Goal: Information Seeking & Learning: Learn about a topic

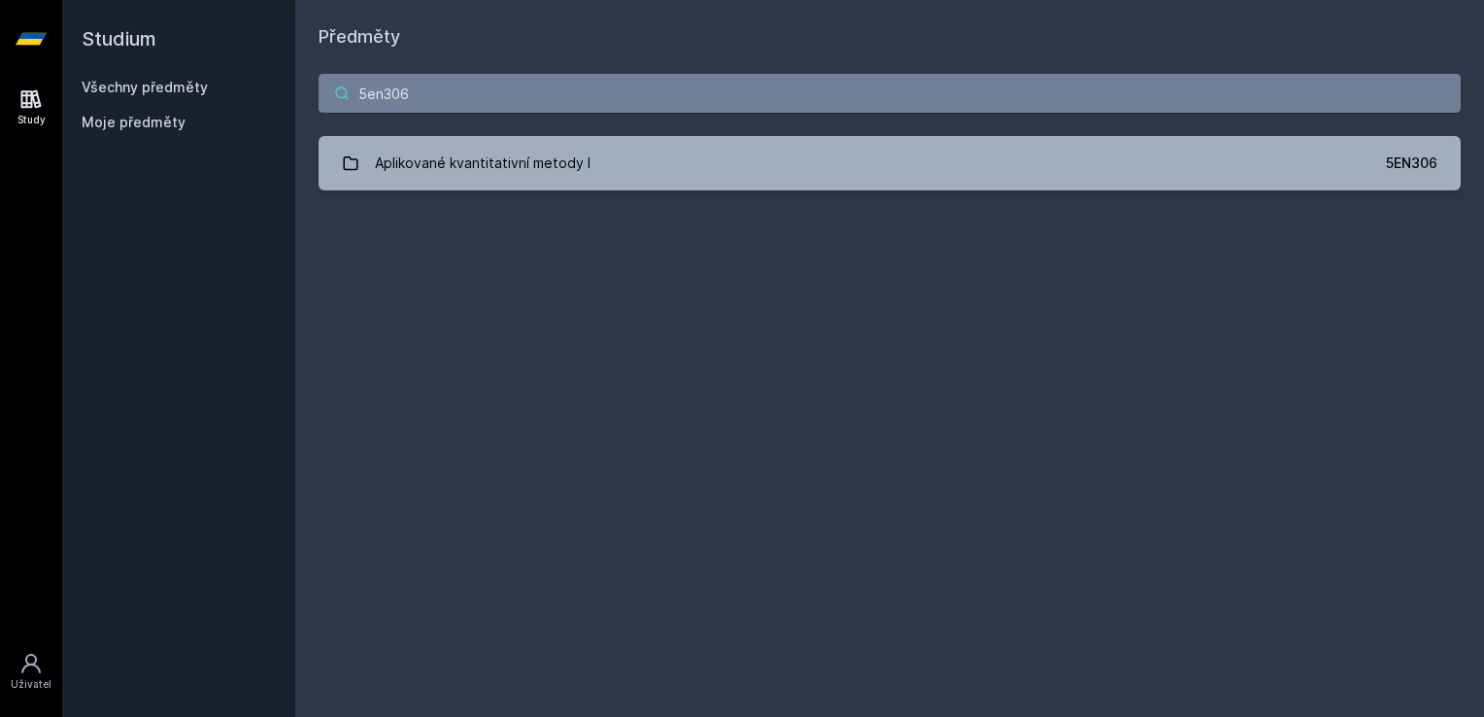
type input "5en306"
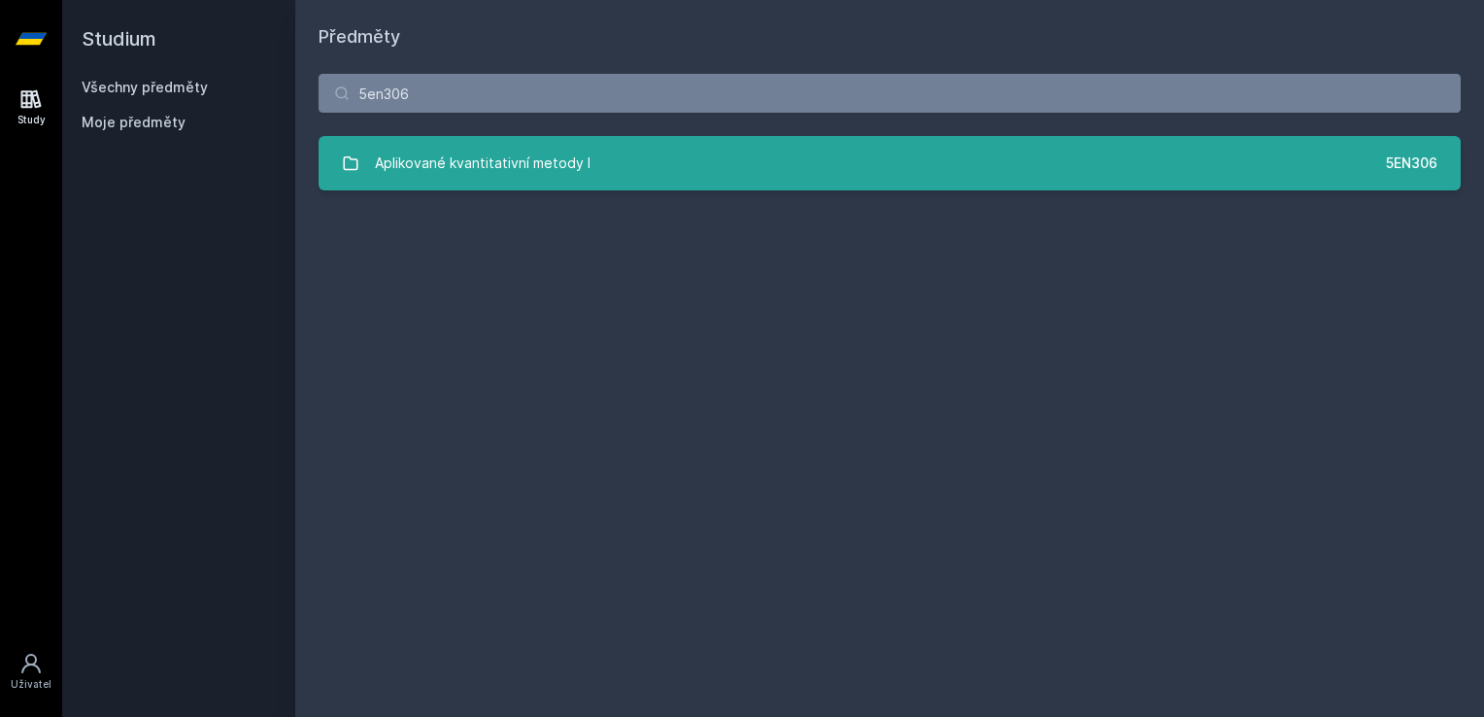
click at [568, 144] on div "Aplikované kvantitativní metody I" at bounding box center [483, 163] width 216 height 39
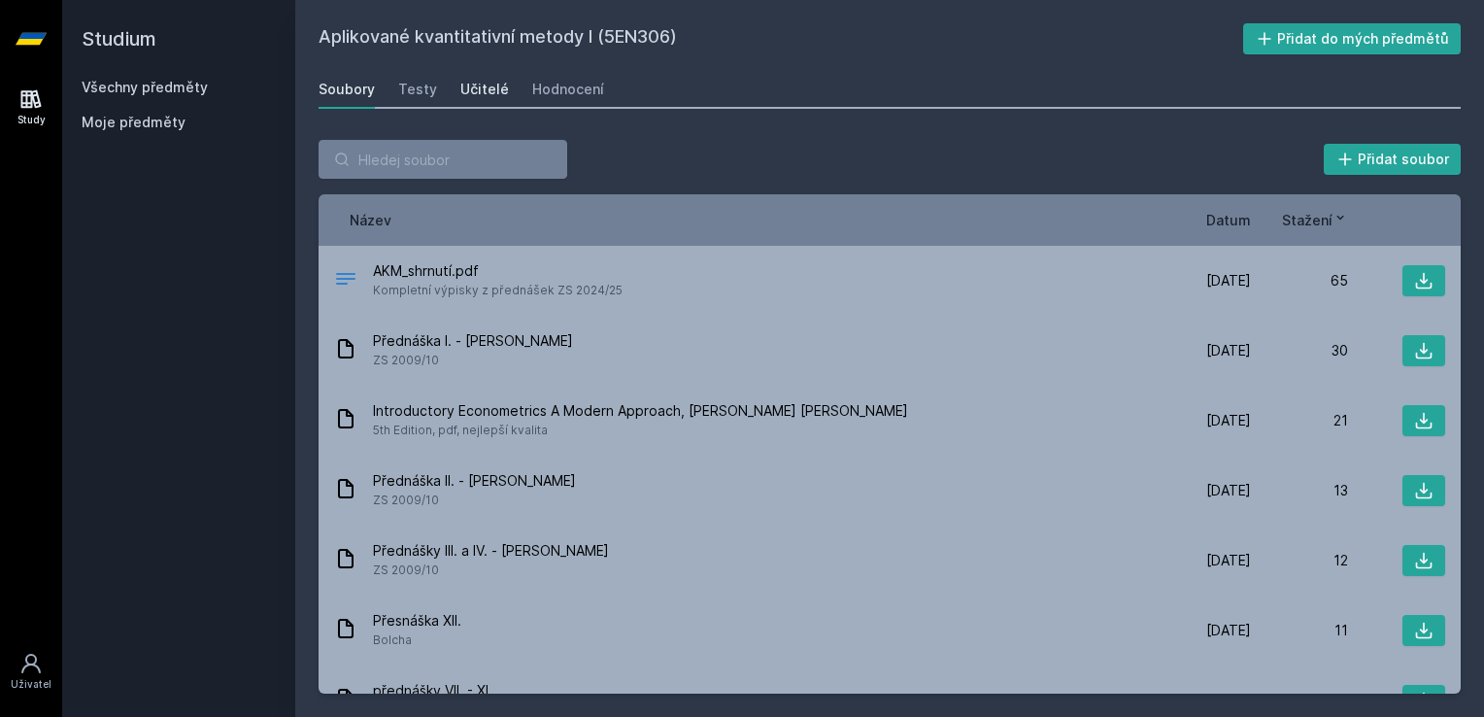
click at [470, 83] on div "Učitelé" at bounding box center [484, 89] width 49 height 19
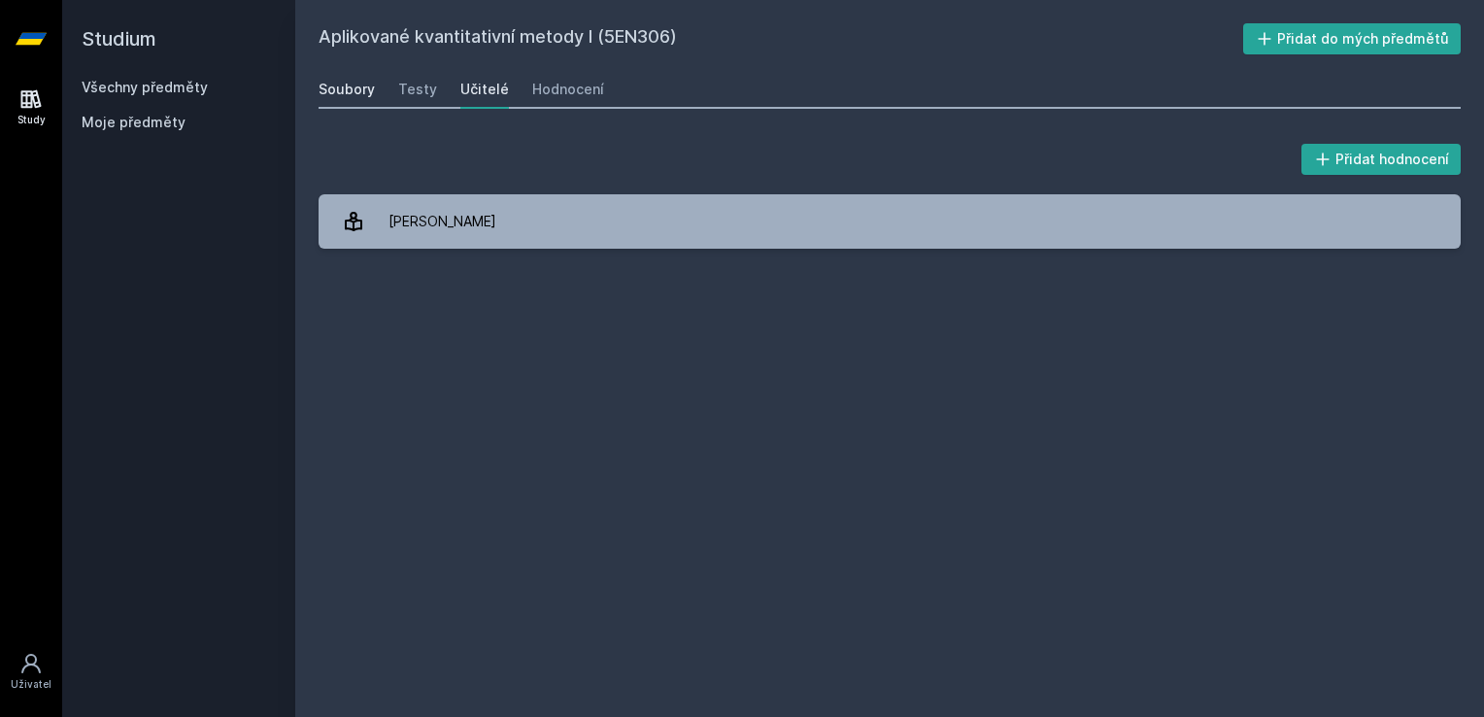
click at [342, 86] on div "Soubory" at bounding box center [346, 89] width 56 height 19
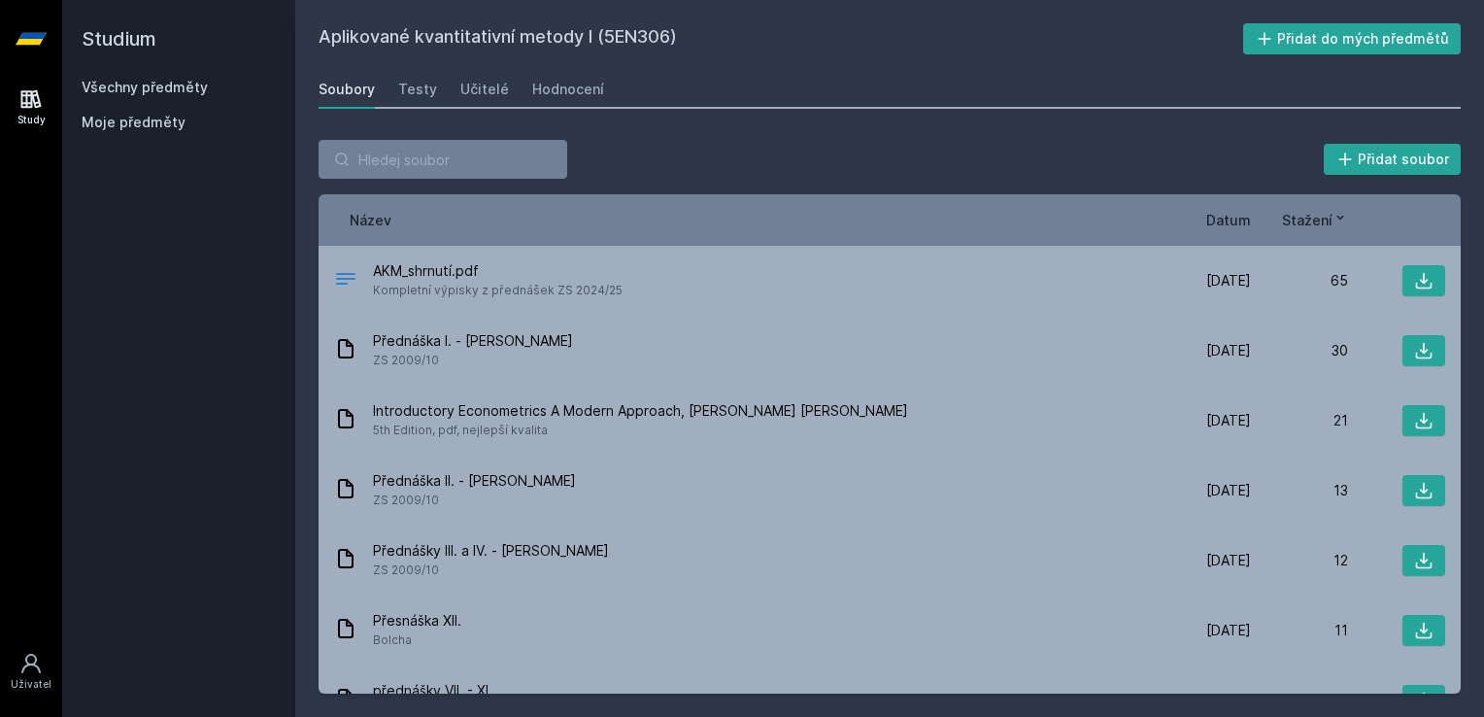
click at [179, 80] on link "Všechny předměty" at bounding box center [145, 87] width 126 height 17
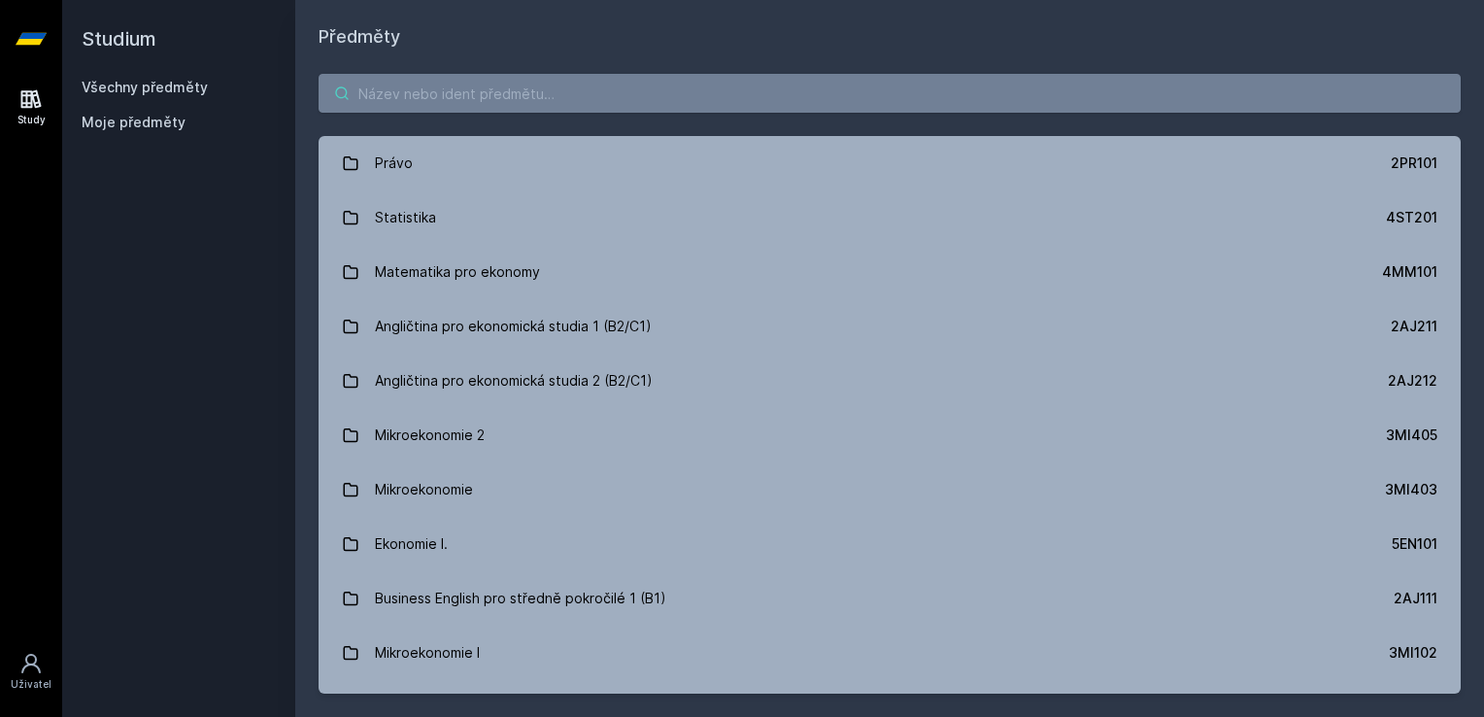
click at [586, 80] on input "search" at bounding box center [889, 93] width 1142 height 39
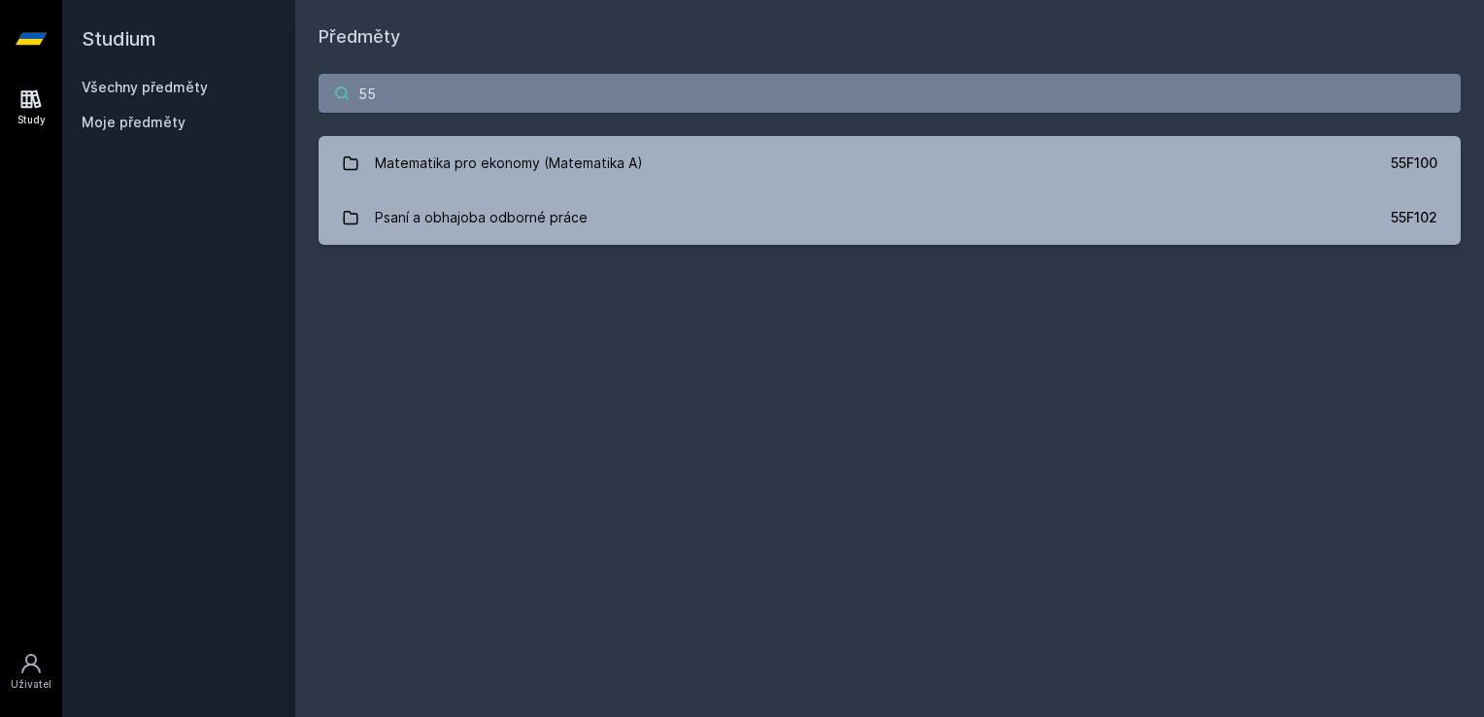
type input "5"
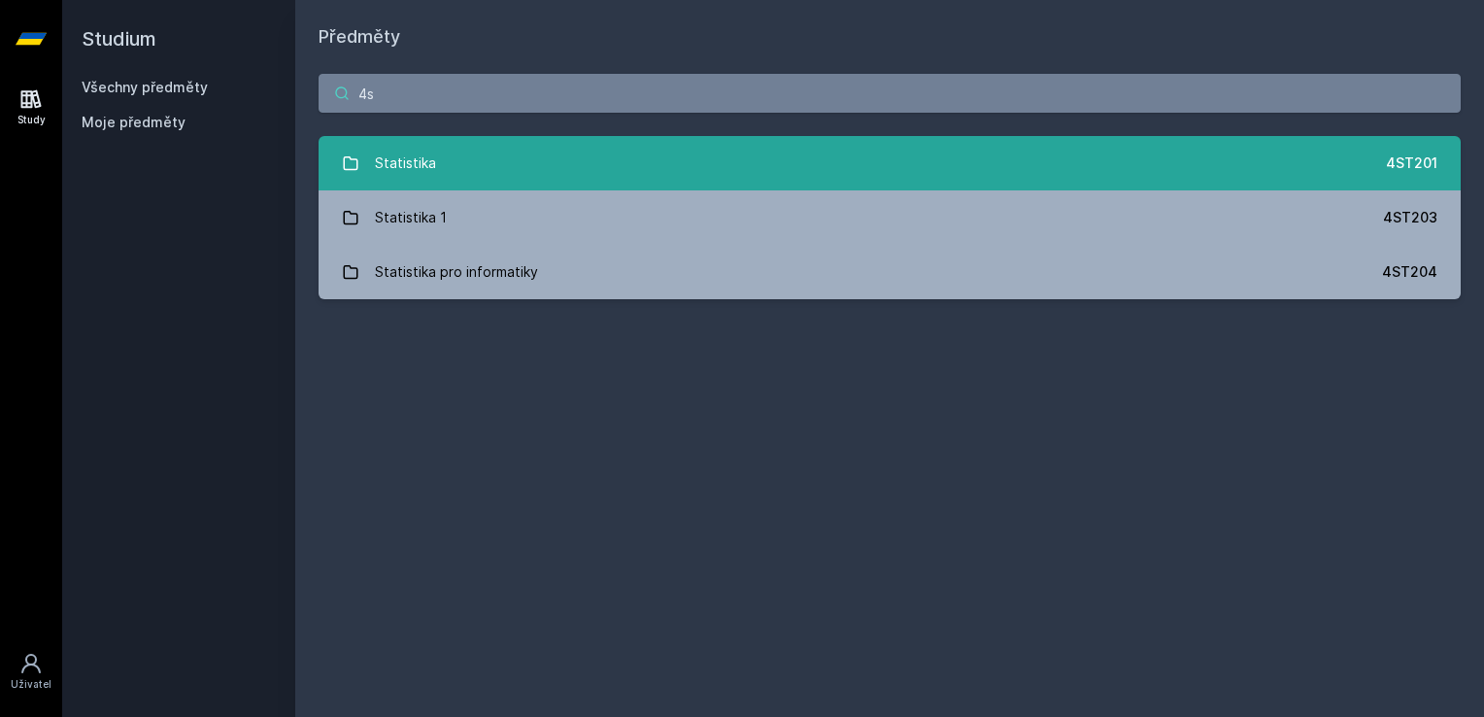
type input "4"
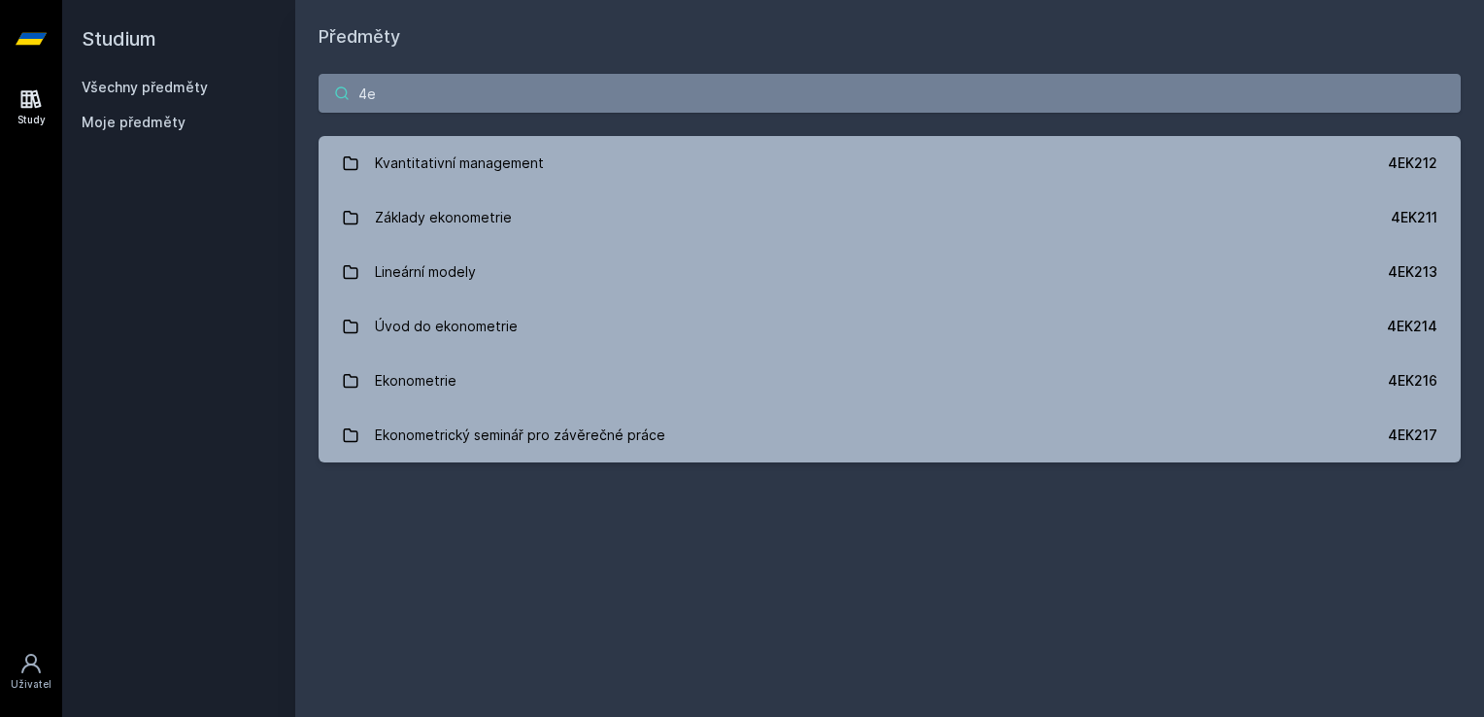
type input "4"
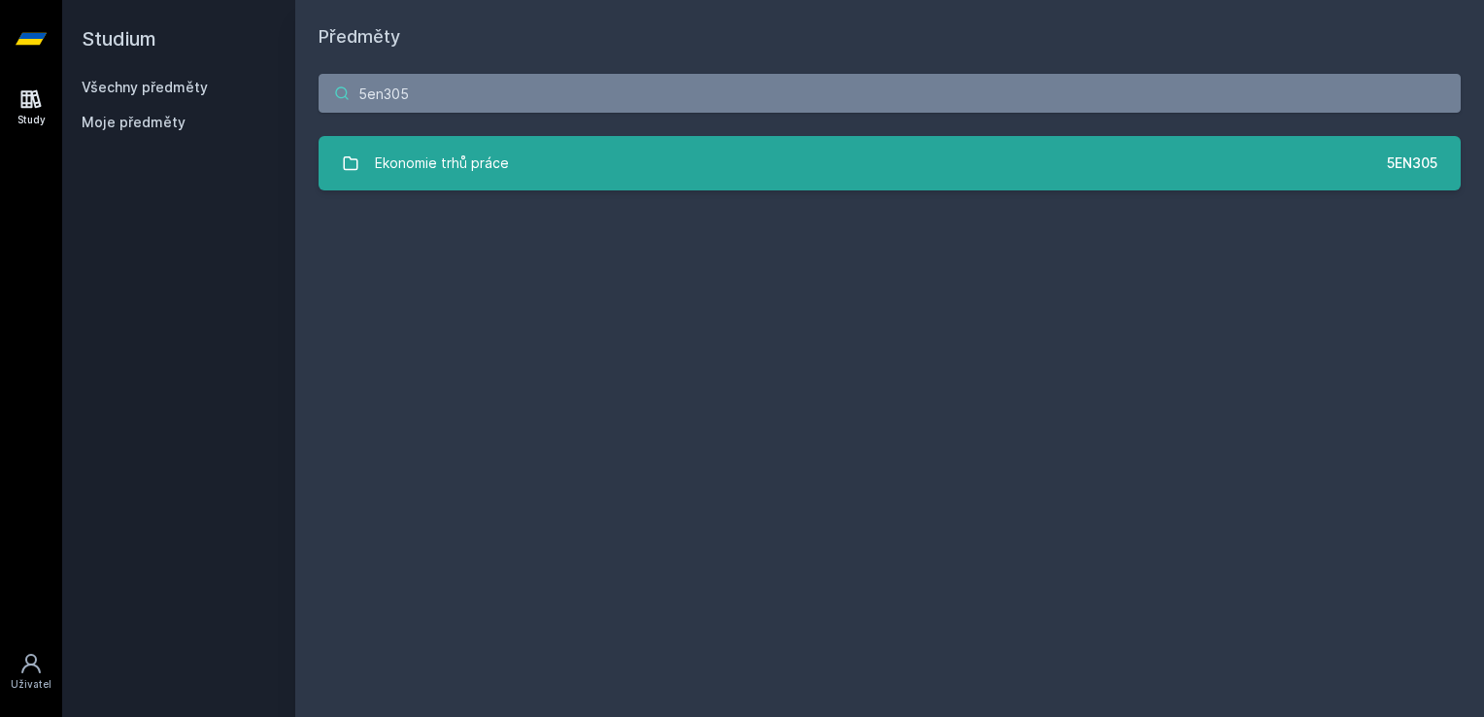
type input "5en305"
click at [507, 176] on link "Ekonomie trhů práce 5EN305" at bounding box center [889, 163] width 1142 height 54
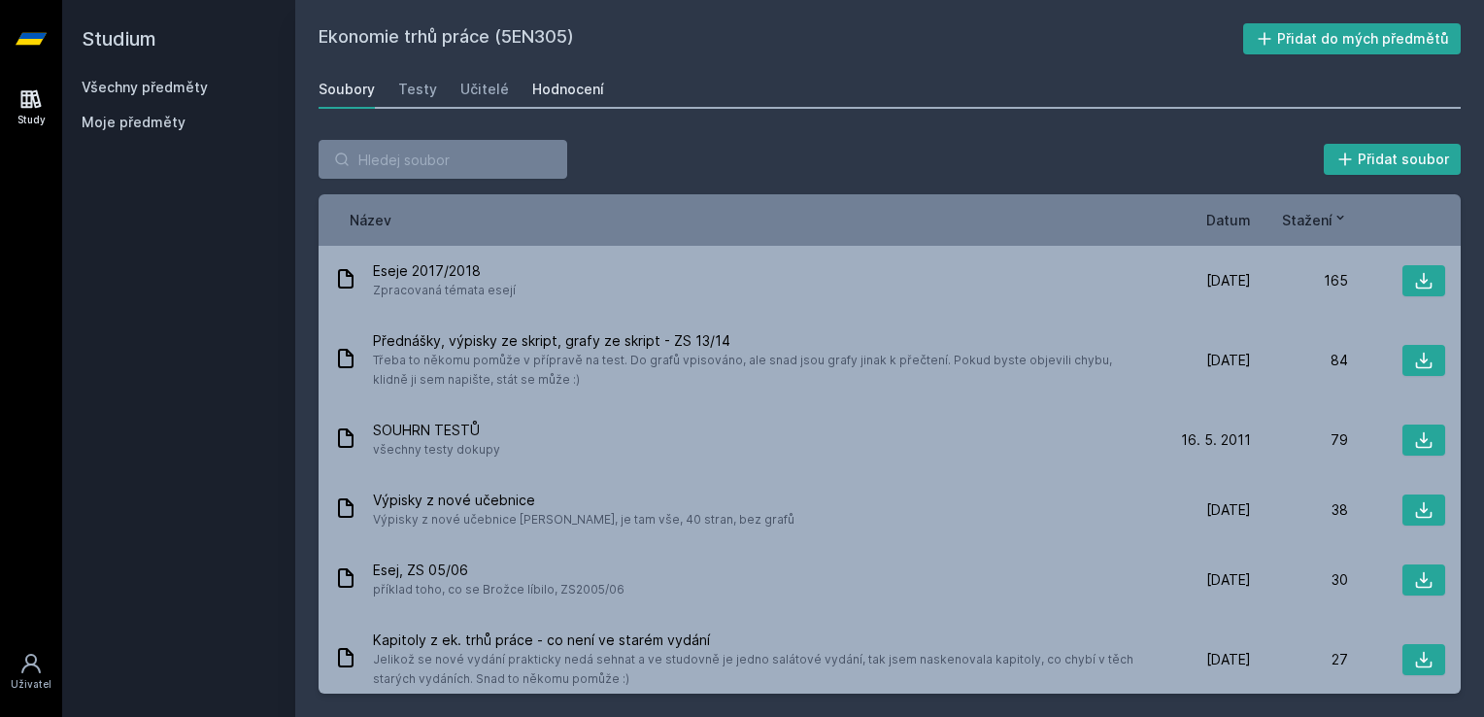
click at [550, 91] on div "Hodnocení" at bounding box center [568, 89] width 72 height 19
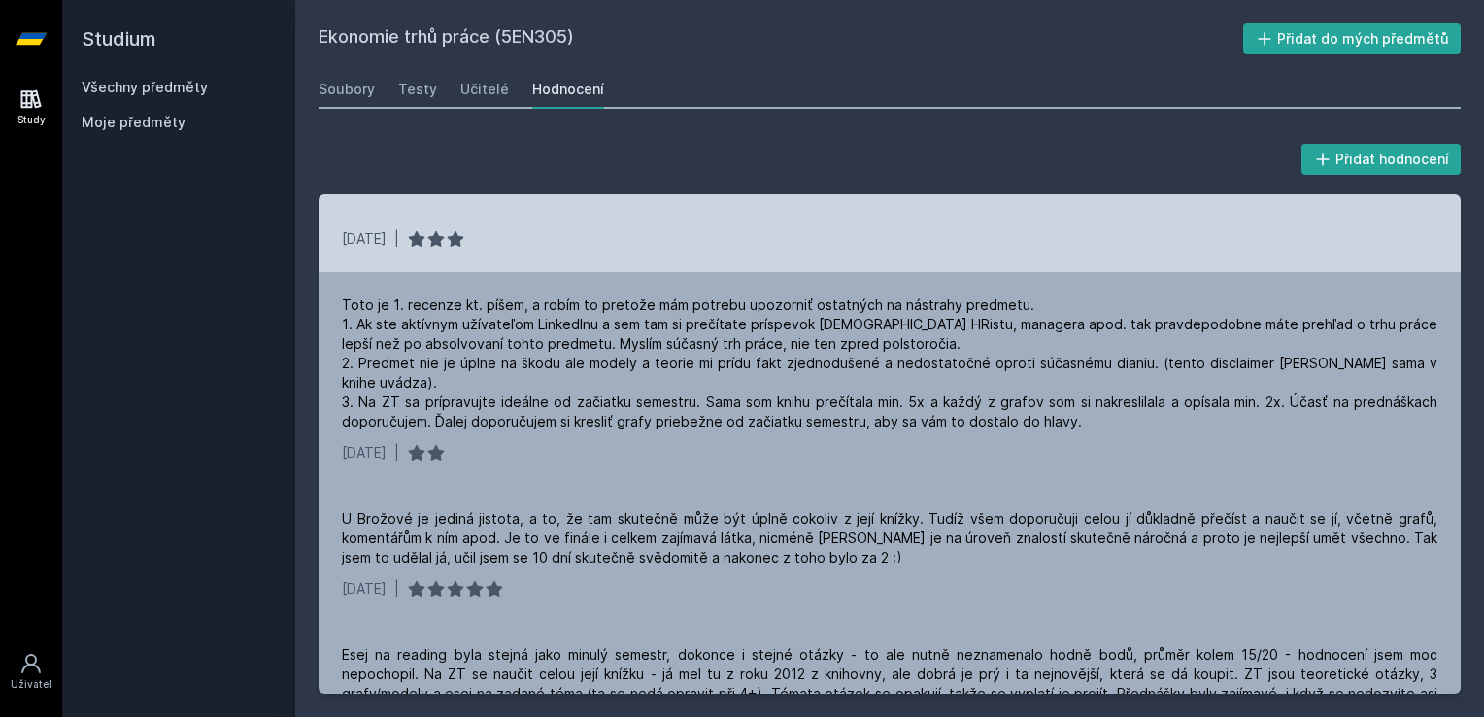
click at [481, 253] on div "[DATE] |" at bounding box center [889, 233] width 1142 height 78
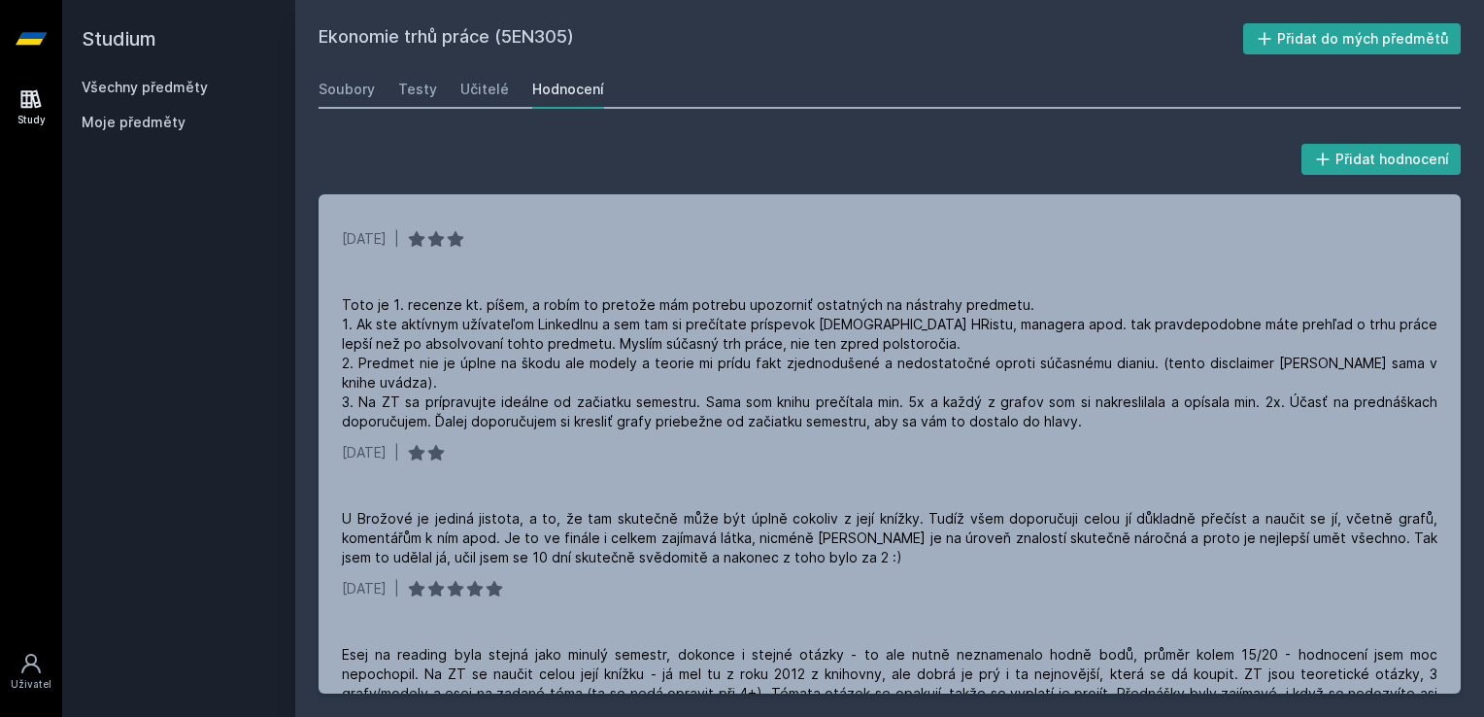
click at [117, 80] on link "Všechny předměty" at bounding box center [145, 87] width 126 height 17
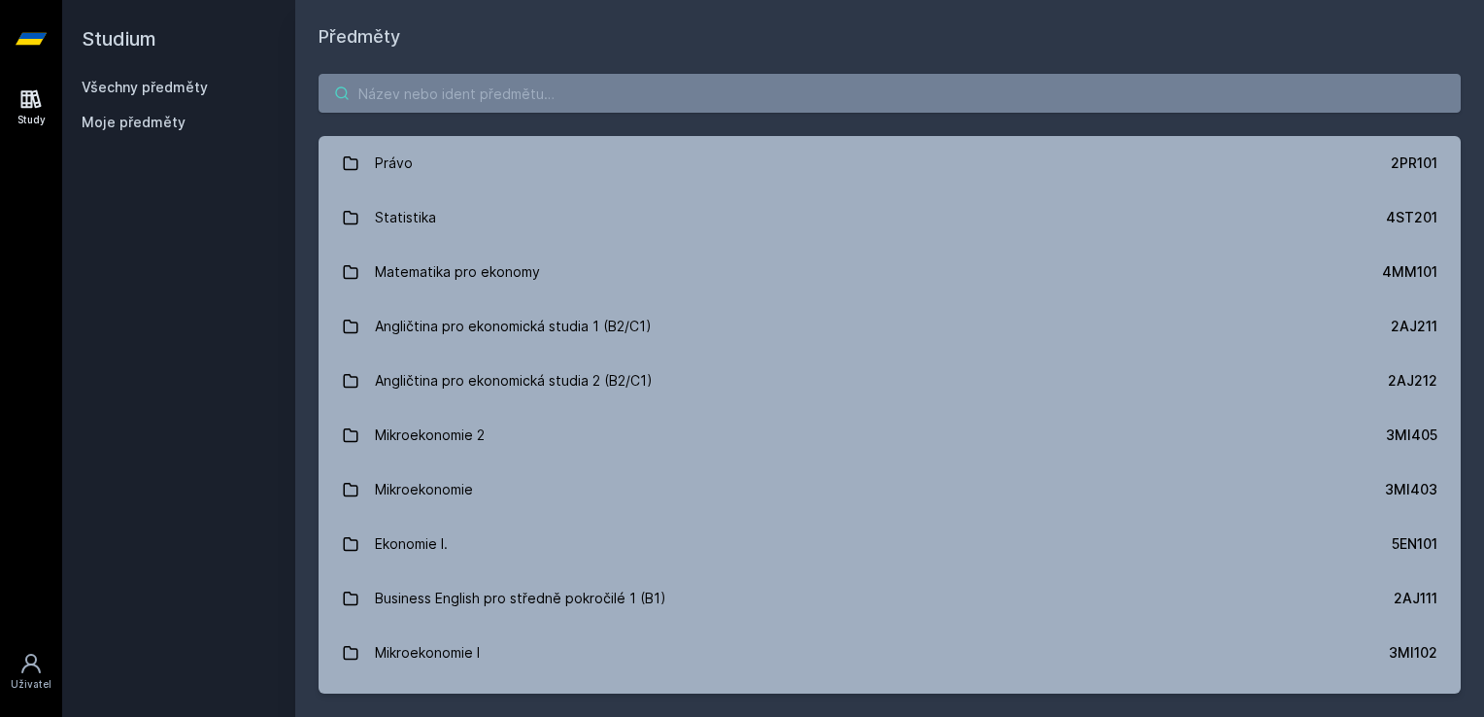
click at [820, 99] on input "search" at bounding box center [889, 93] width 1142 height 39
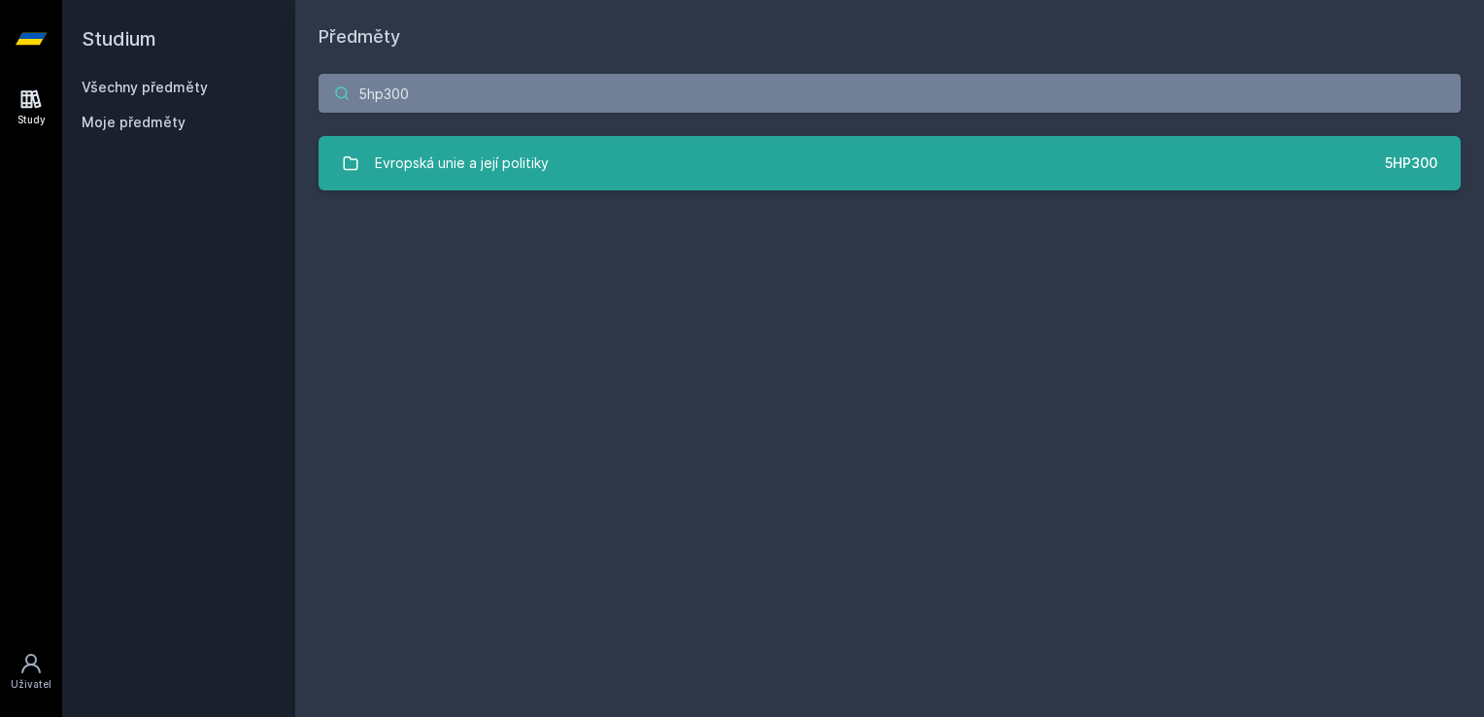
type input "5hp300"
click at [691, 180] on link "Evropská unie a její politiky 5HP300" at bounding box center [889, 163] width 1142 height 54
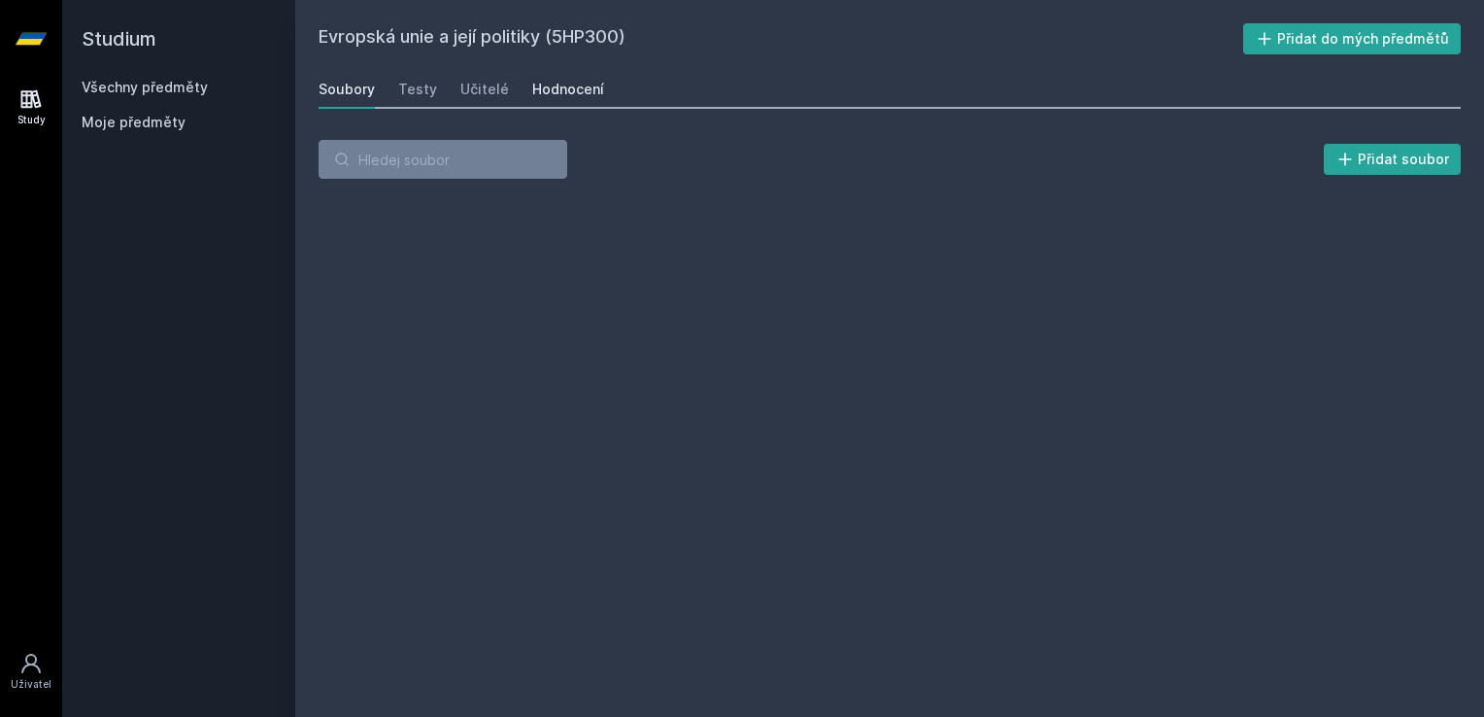
click at [548, 88] on div "Hodnocení" at bounding box center [568, 89] width 72 height 19
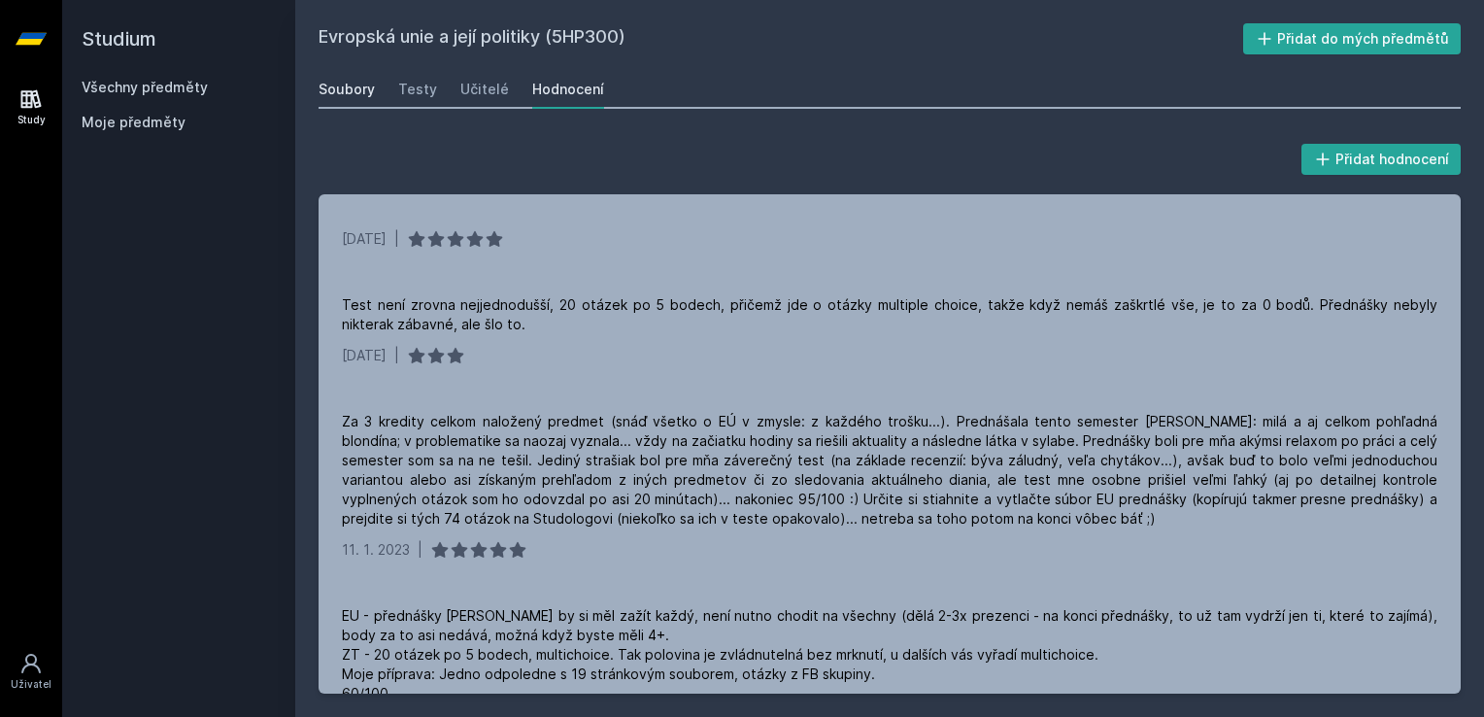
click at [359, 87] on div "Soubory" at bounding box center [346, 89] width 56 height 19
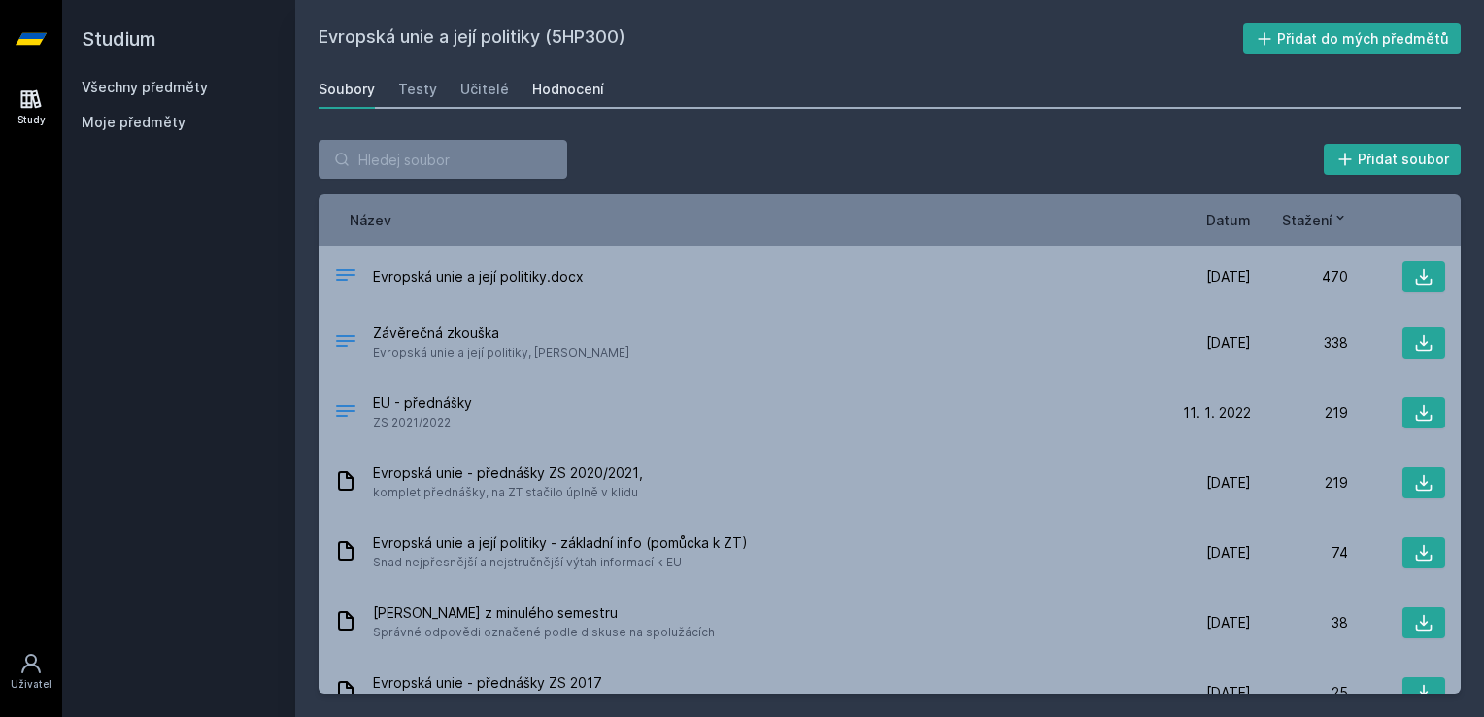
click at [585, 95] on div "Hodnocení" at bounding box center [568, 89] width 72 height 19
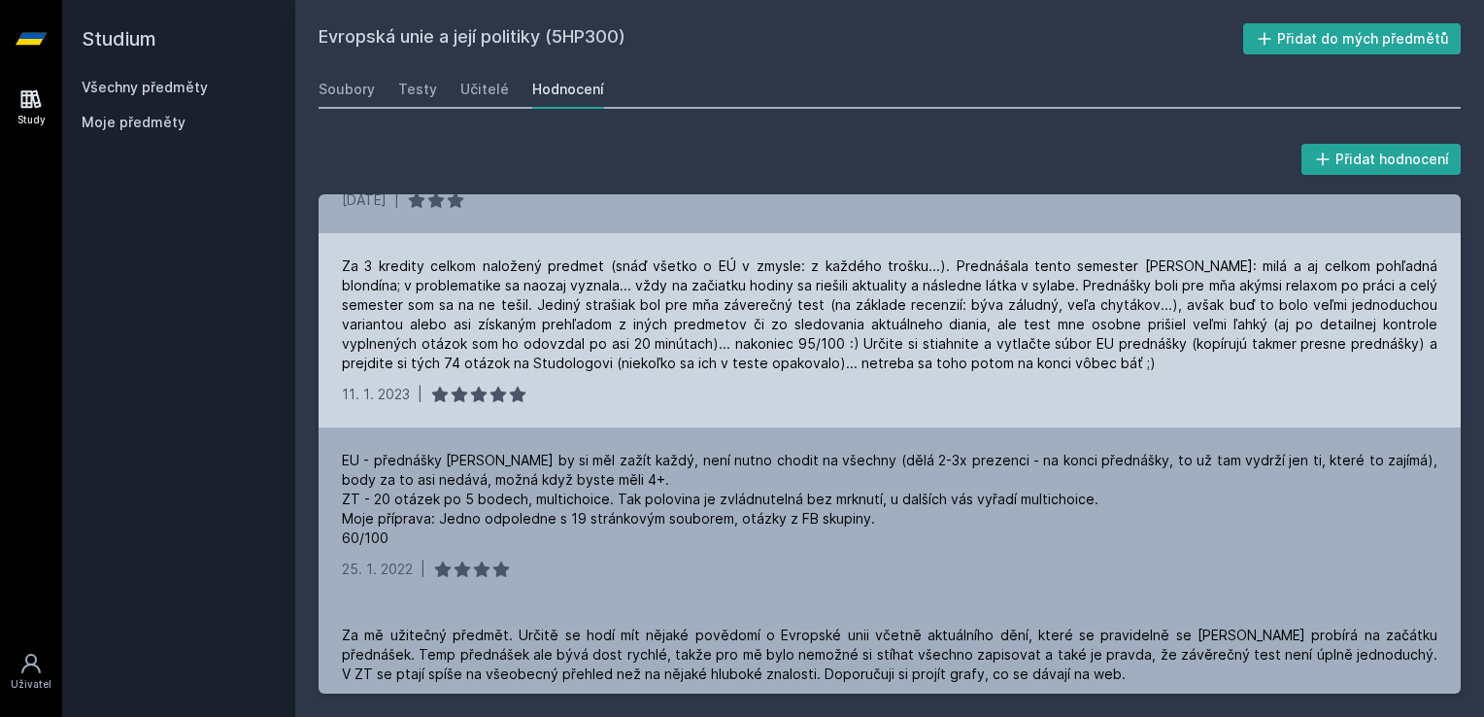
scroll to position [155, 0]
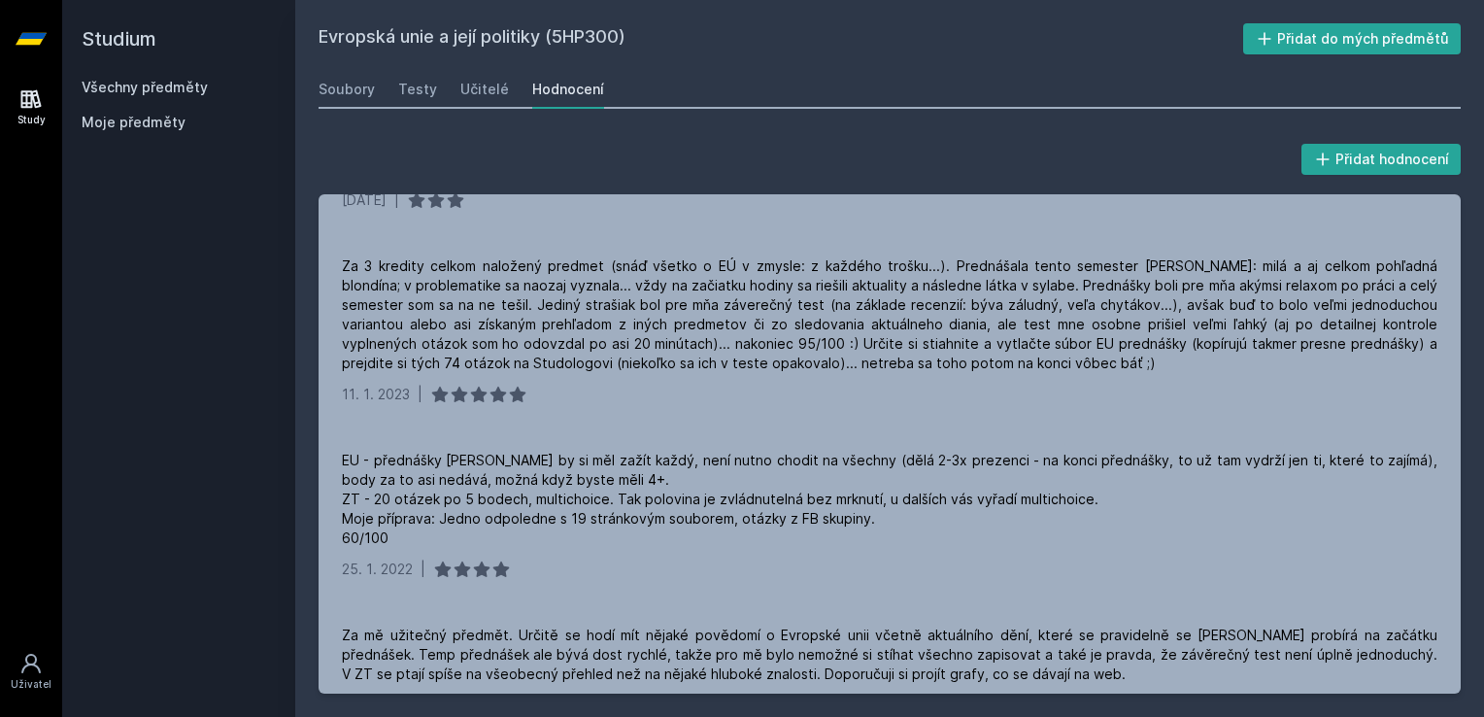
click at [159, 79] on link "Všechny předměty" at bounding box center [145, 87] width 126 height 17
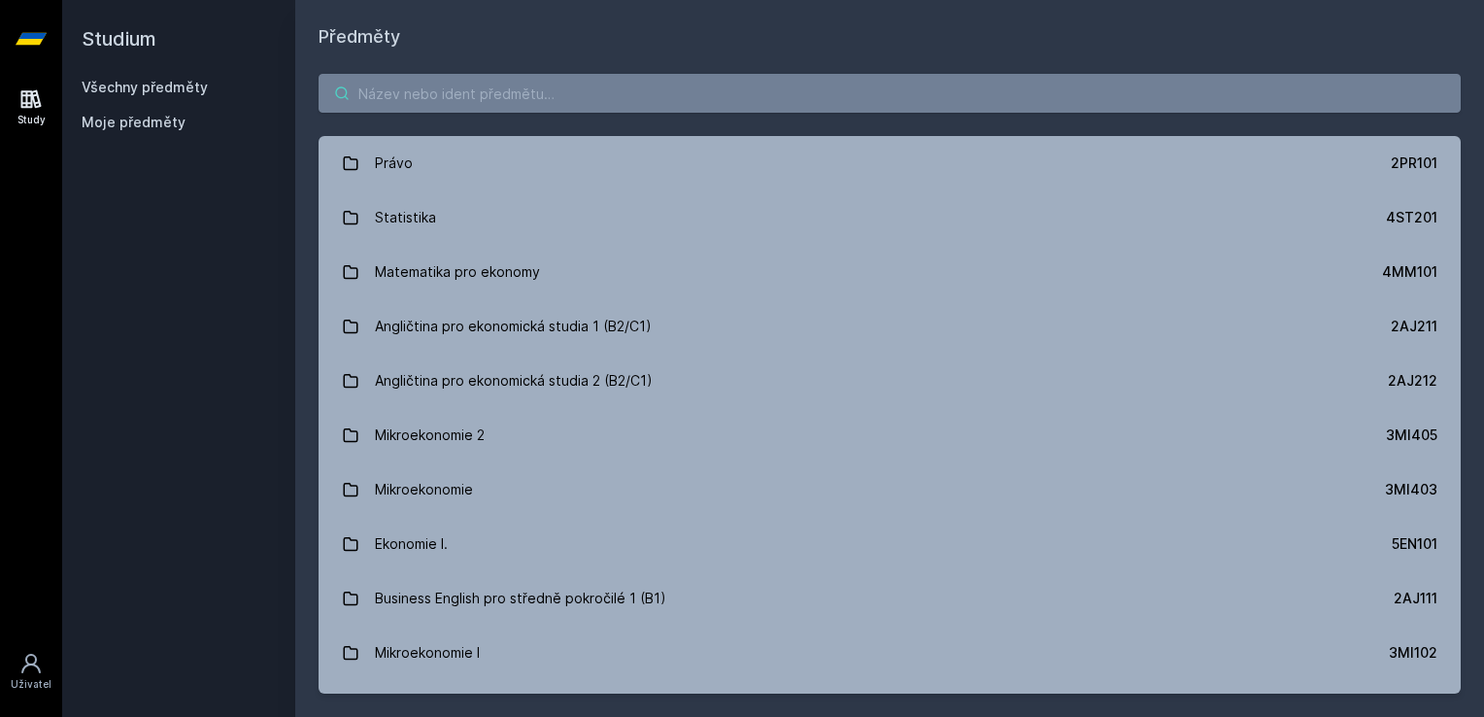
click at [455, 88] on input "search" at bounding box center [889, 93] width 1142 height 39
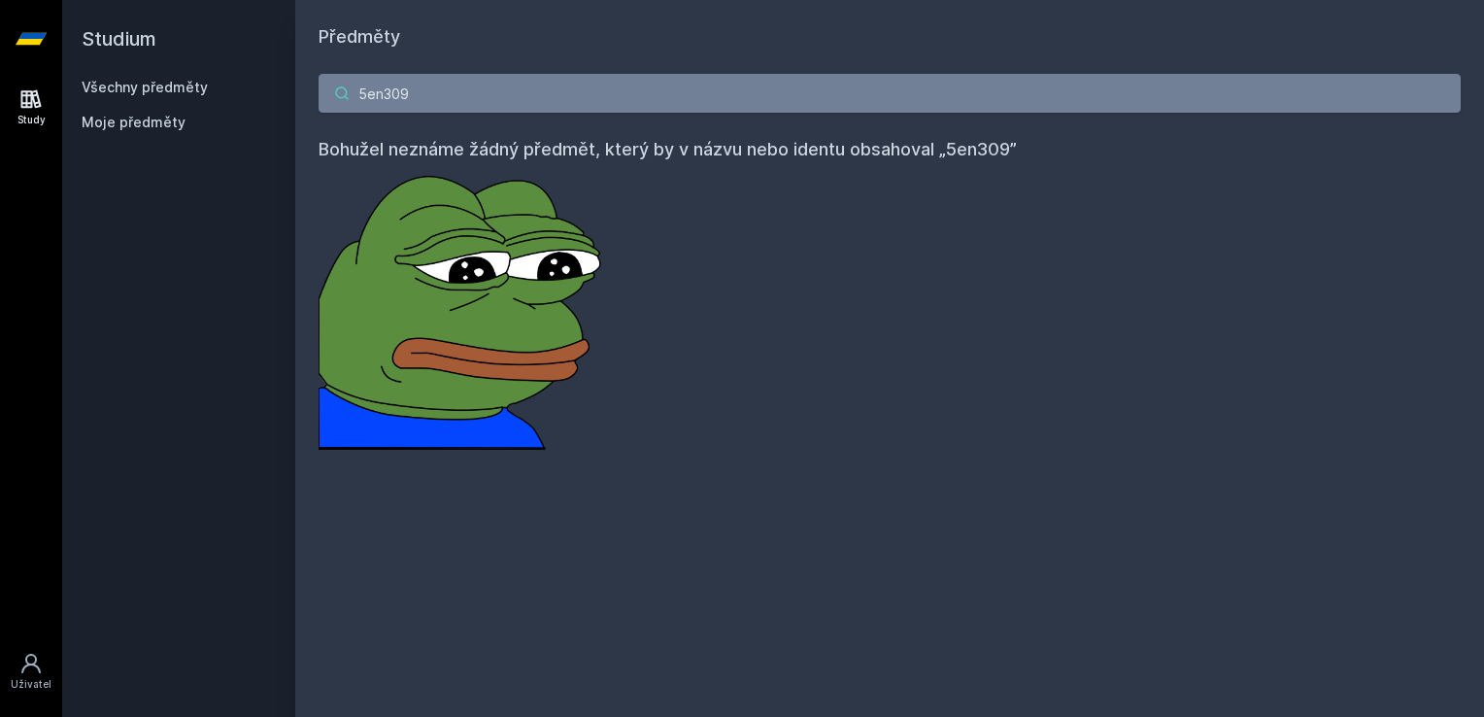
type input "5en309"
